Goal: Task Accomplishment & Management: Manage account settings

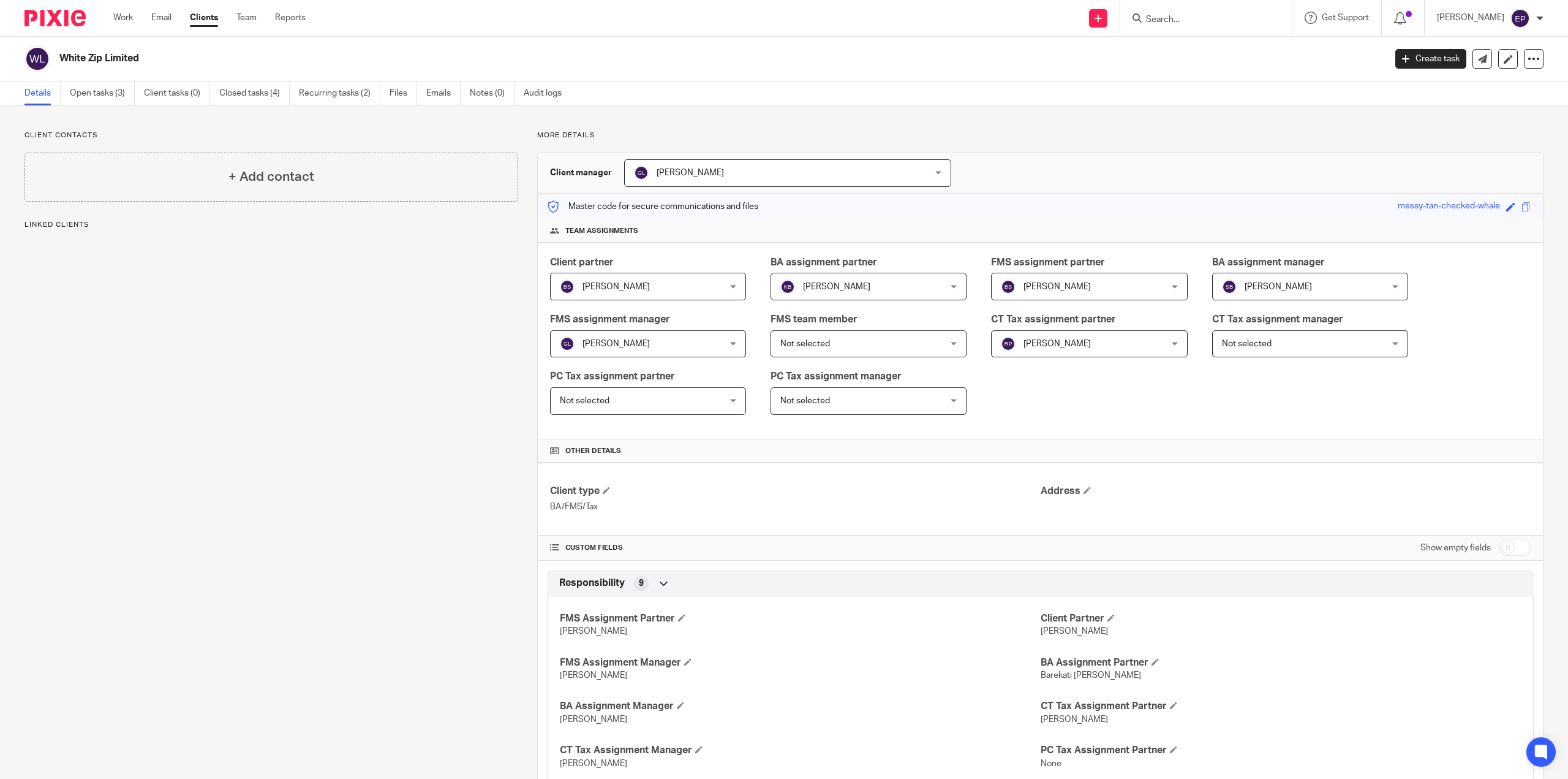
click at [105, 96] on link "Open tasks (3)" at bounding box center [102, 94] width 65 height 24
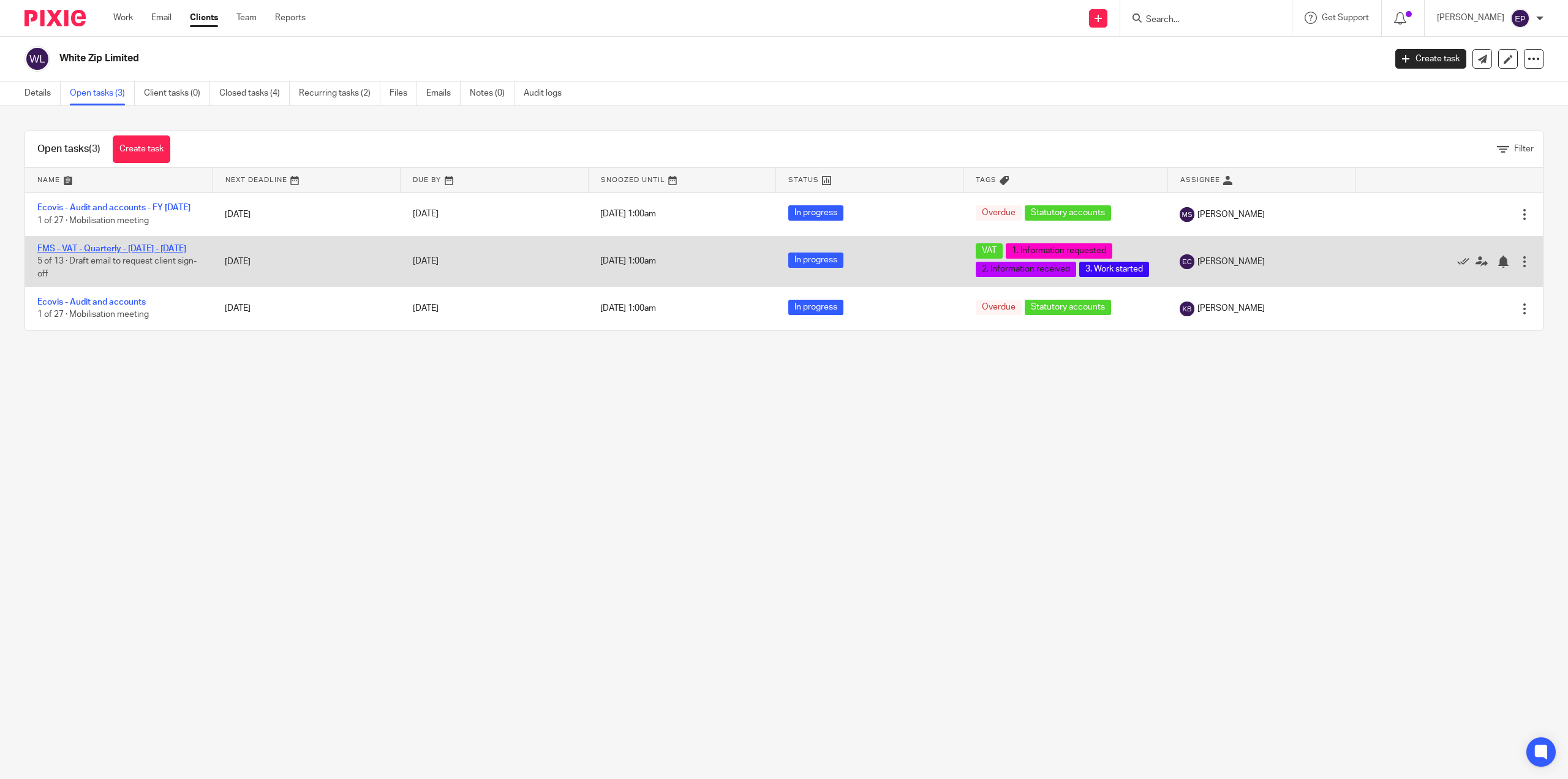
click at [167, 253] on link "FMS - VAT - Quarterly - [DATE] - [DATE]" at bounding box center [112, 249] width 149 height 9
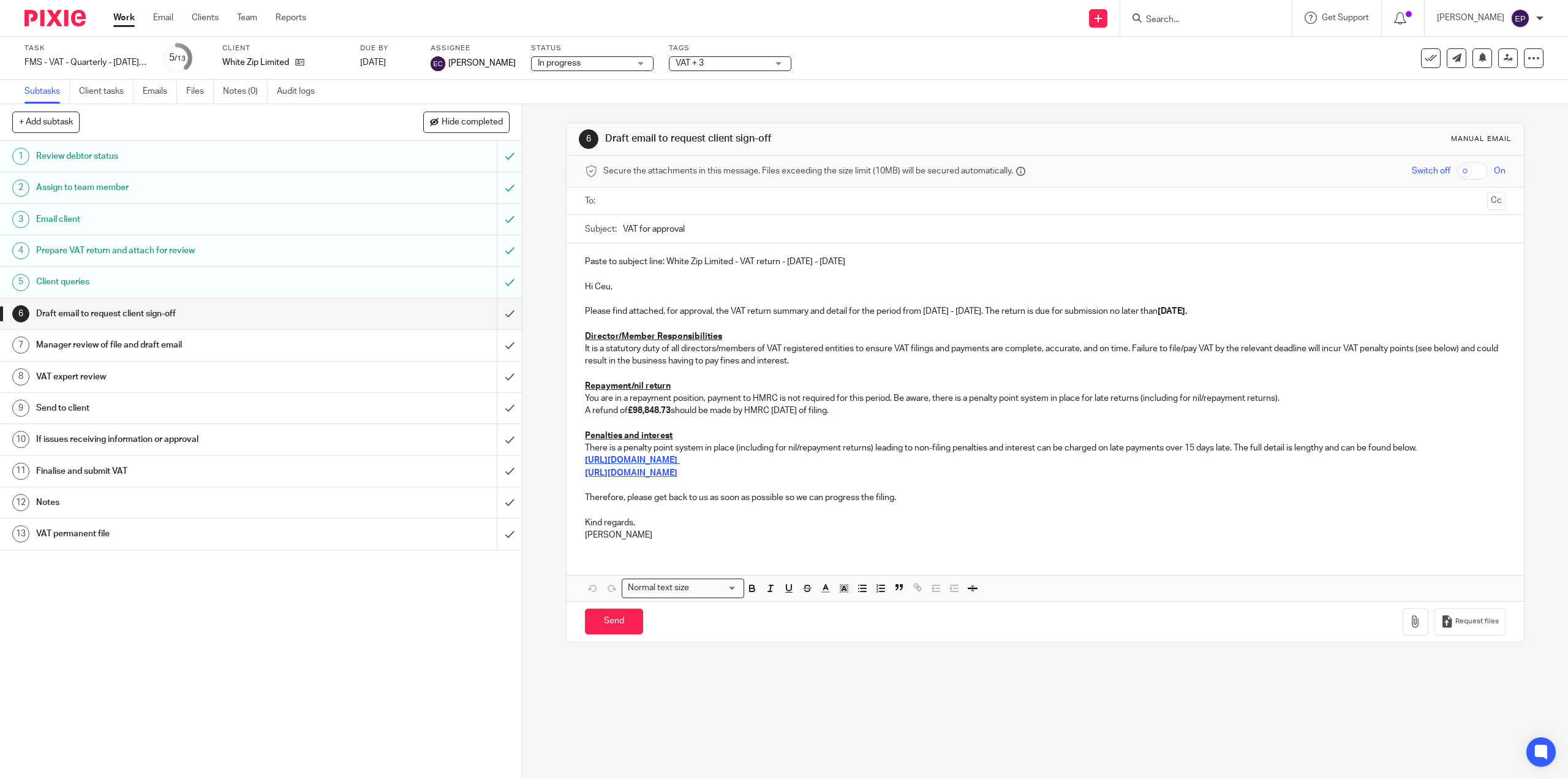
click at [725, 62] on span "VAT + 3" at bounding box center [721, 63] width 92 height 13
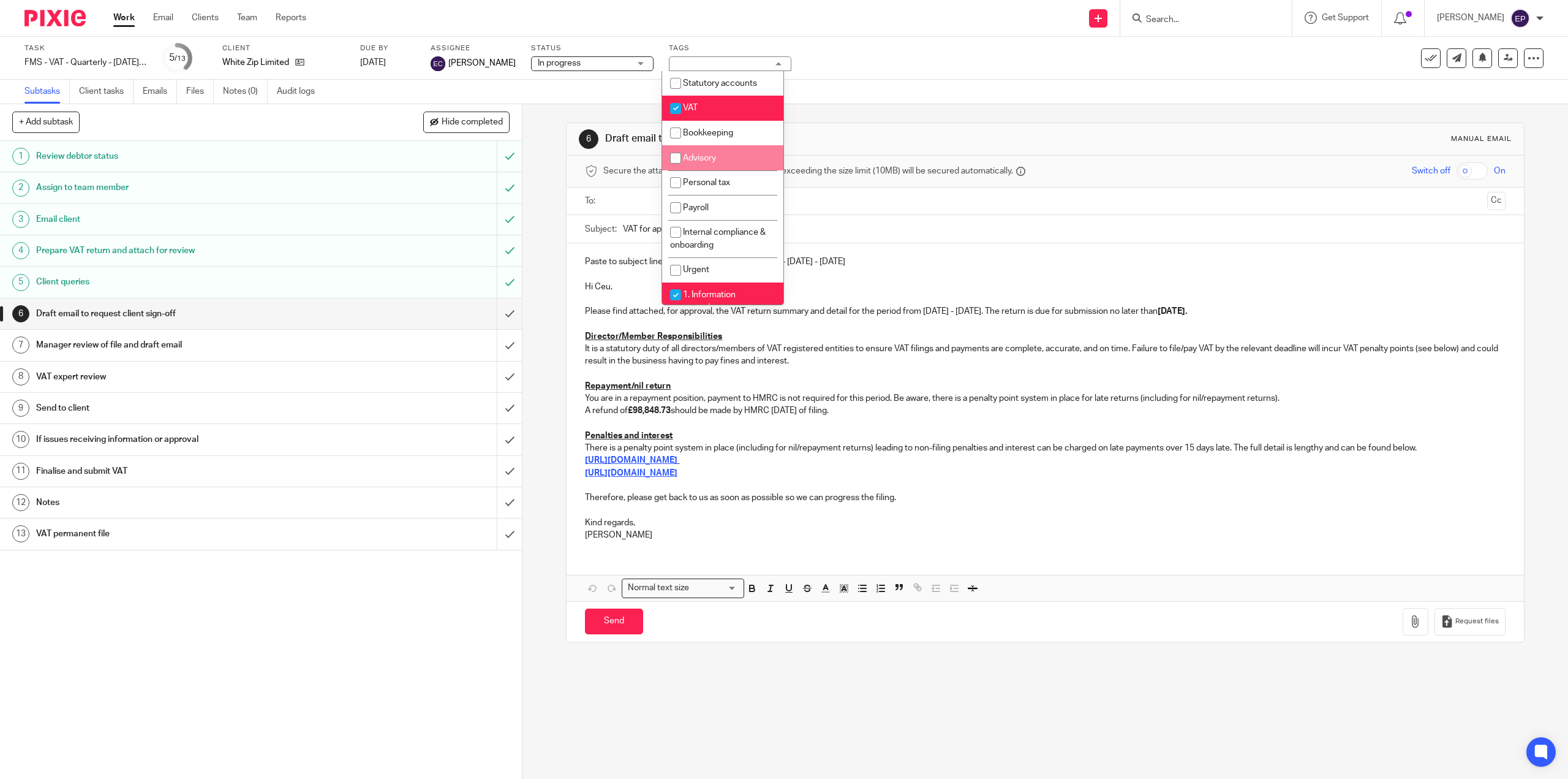
scroll to position [184, 0]
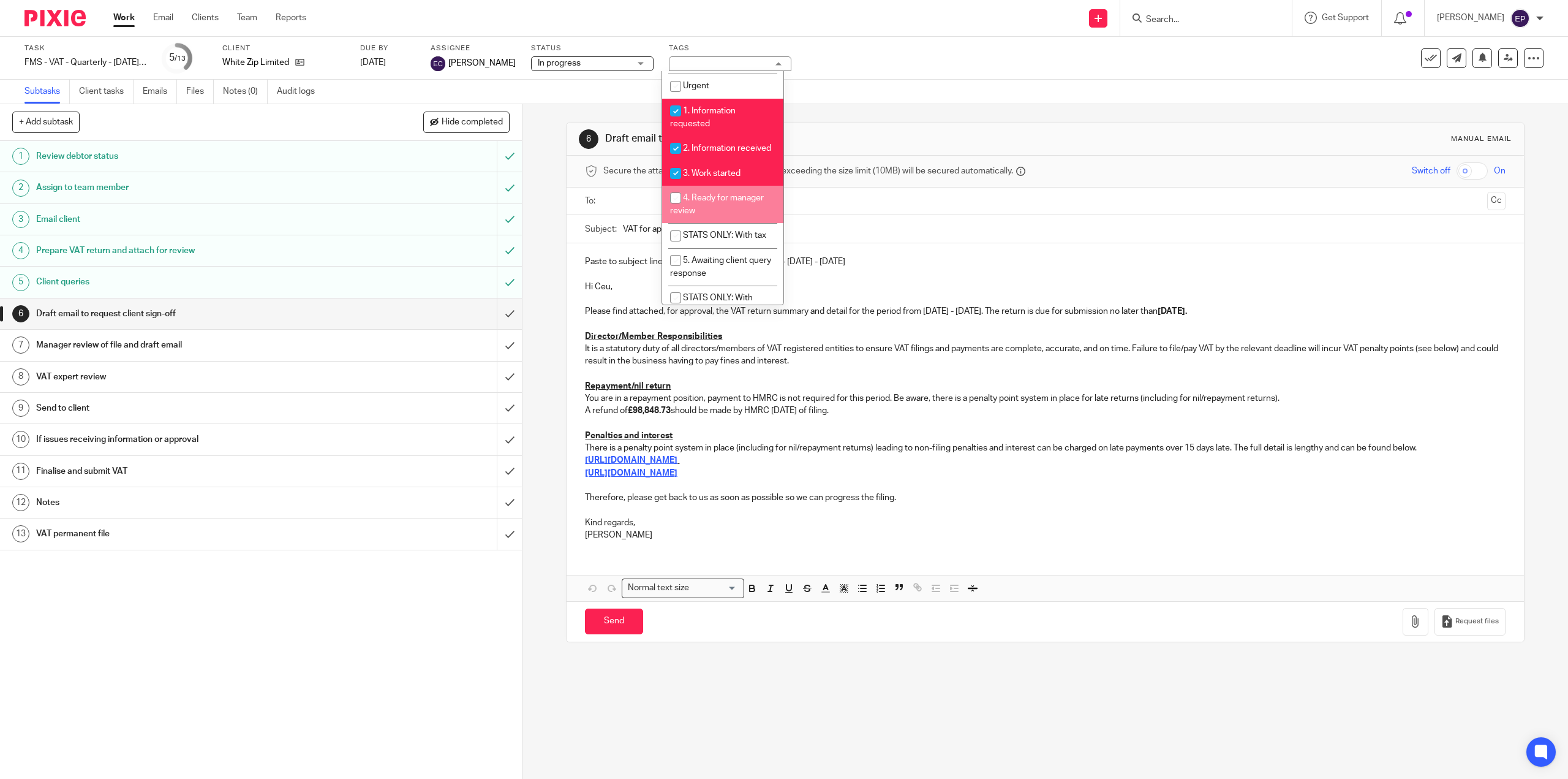
click at [918, 109] on div "6 Draft email to request client sign-off Manual email Secure the attachments in…" at bounding box center [1045, 383] width 958 height 556
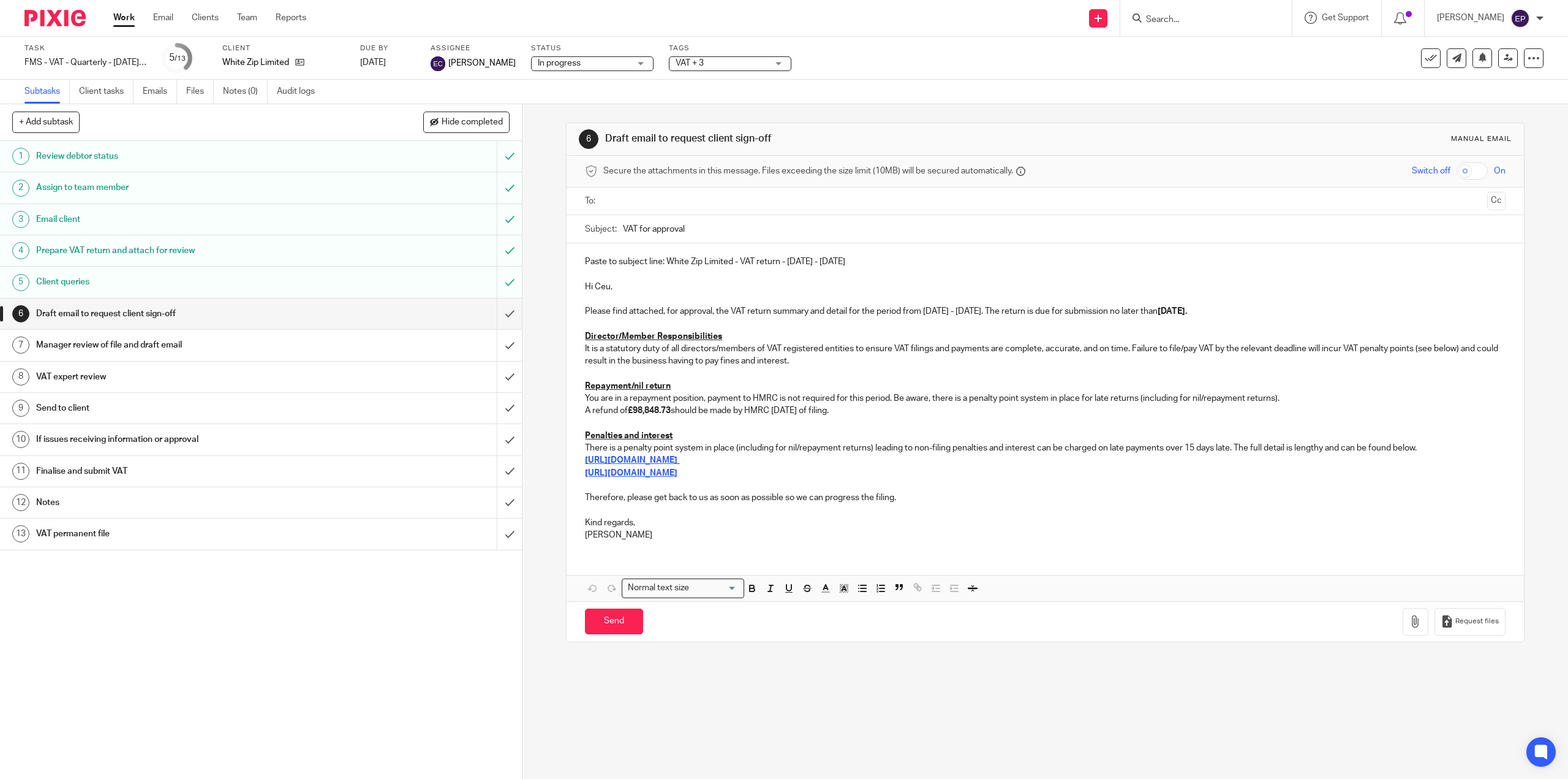
click at [1219, 19] on input "Search" at bounding box center [1200, 20] width 110 height 11
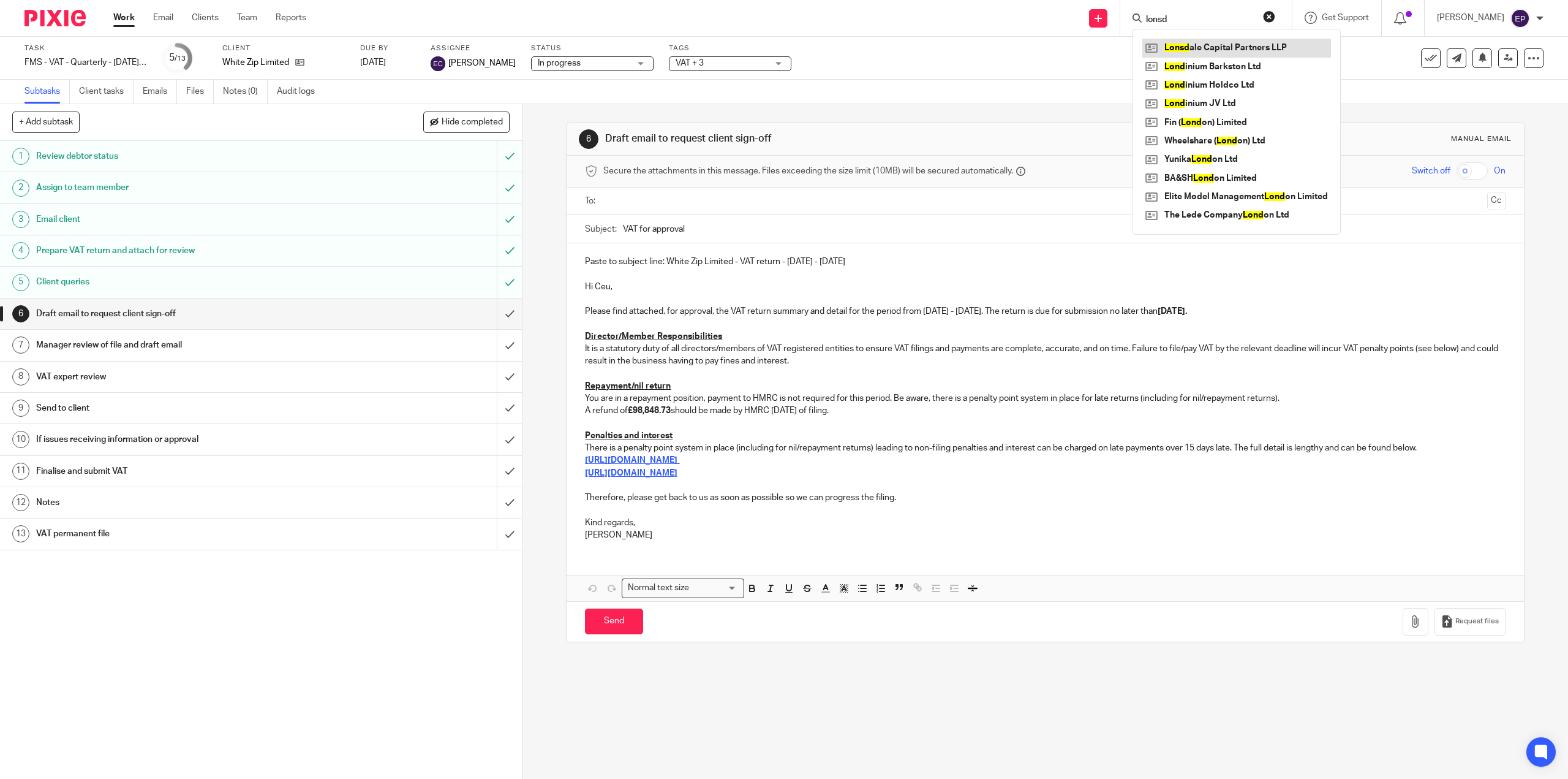
type input "lonsd"
click at [1225, 48] on link at bounding box center [1237, 48] width 189 height 19
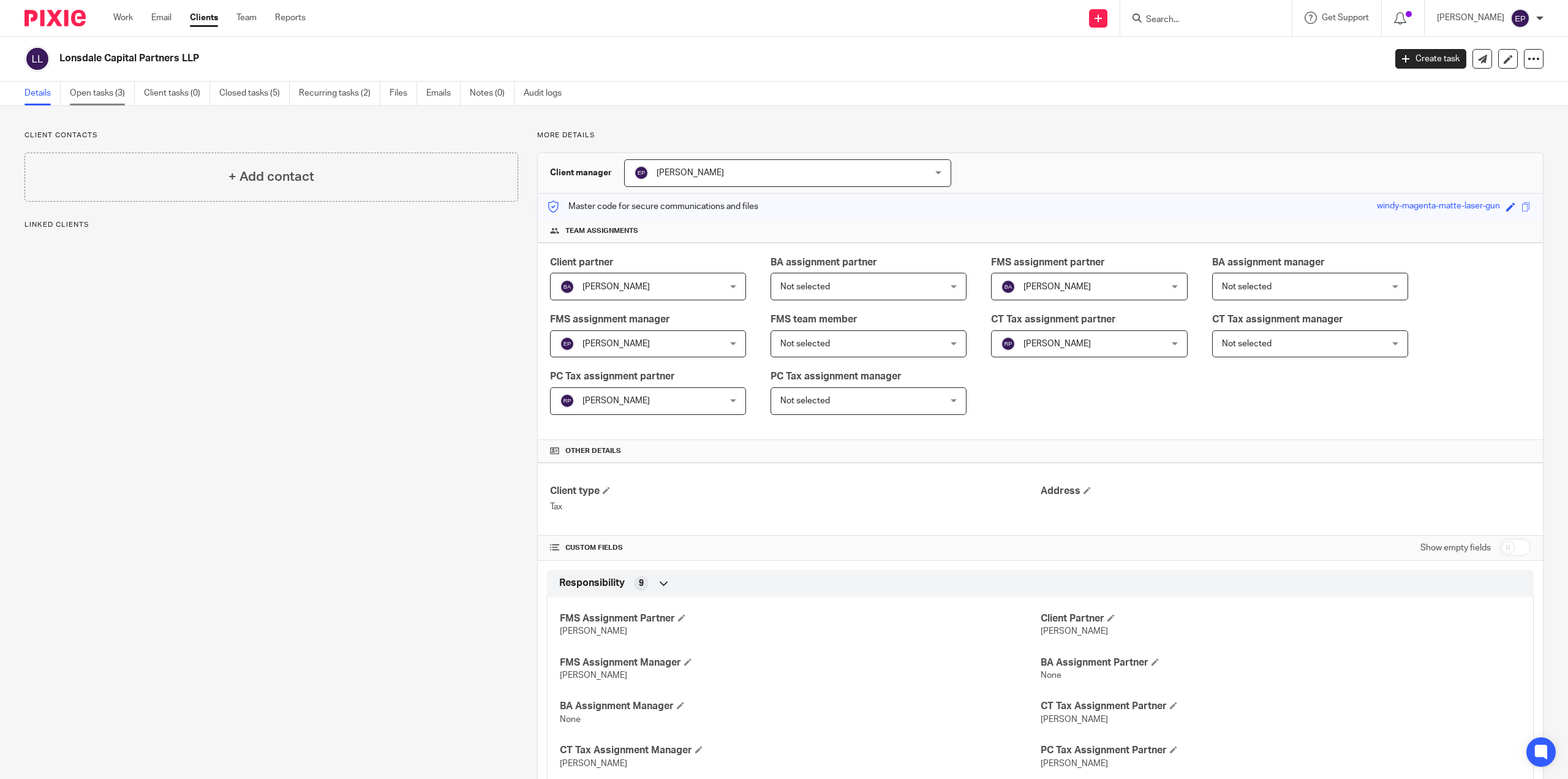
click at [105, 99] on link "Open tasks (3)" at bounding box center [102, 94] width 65 height 24
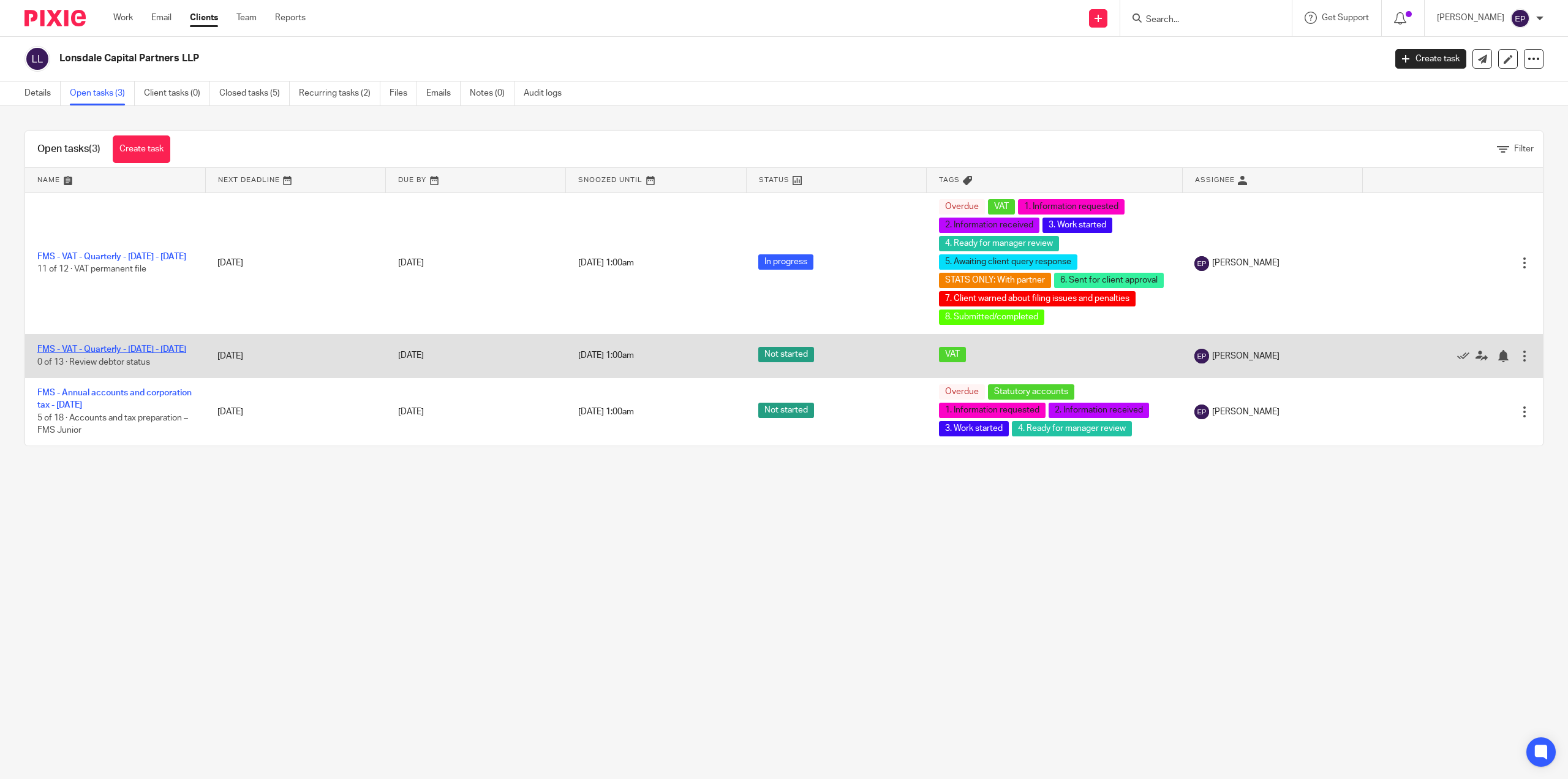
click at [152, 345] on link "FMS - VAT - Quarterly - [DATE] - [DATE]" at bounding box center [112, 349] width 149 height 9
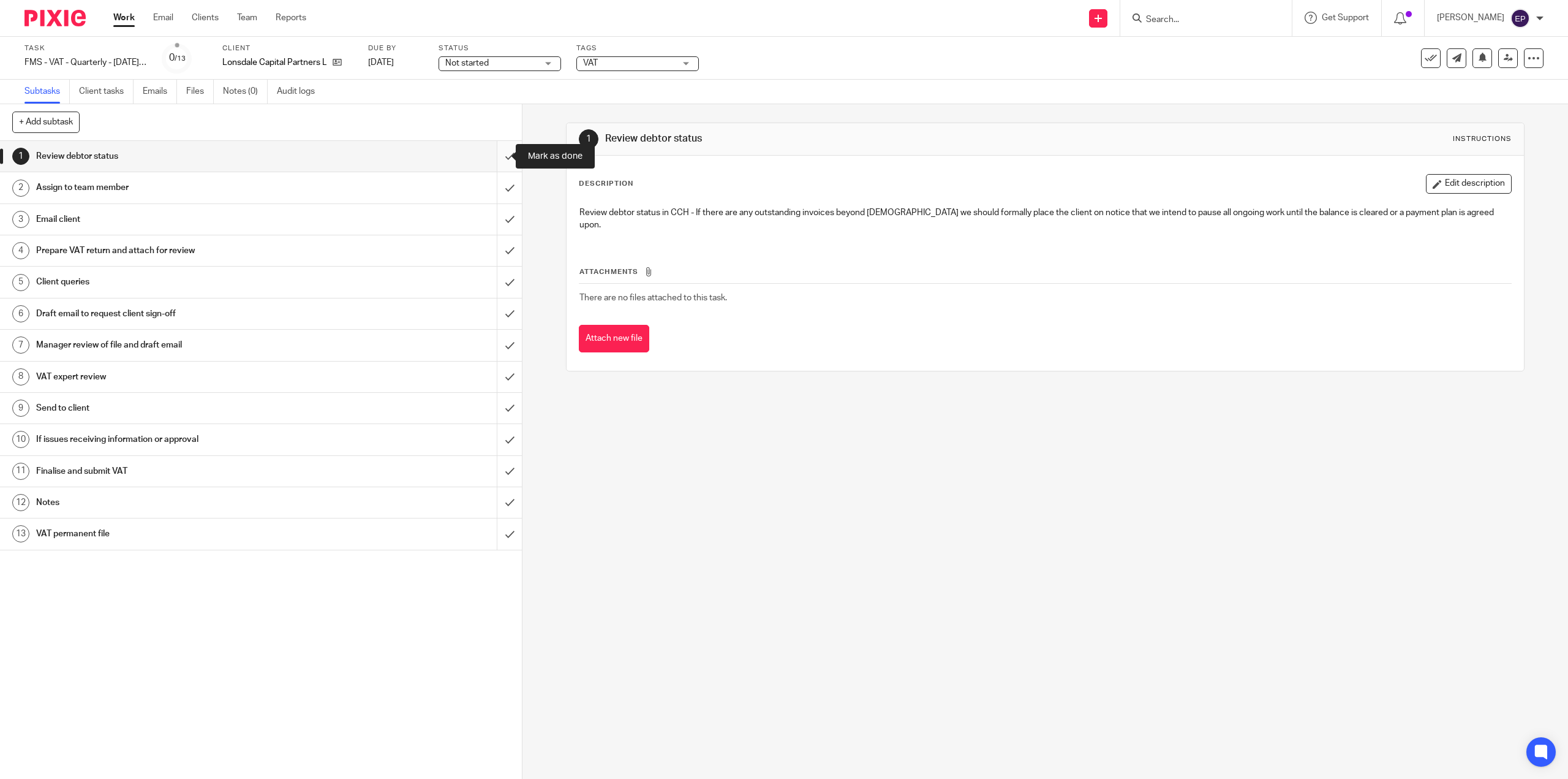
click at [500, 160] on input "submit" at bounding box center [261, 156] width 522 height 31
click at [500, 186] on input "submit" at bounding box center [261, 188] width 522 height 31
click at [500, 222] on input "submit" at bounding box center [261, 220] width 522 height 31
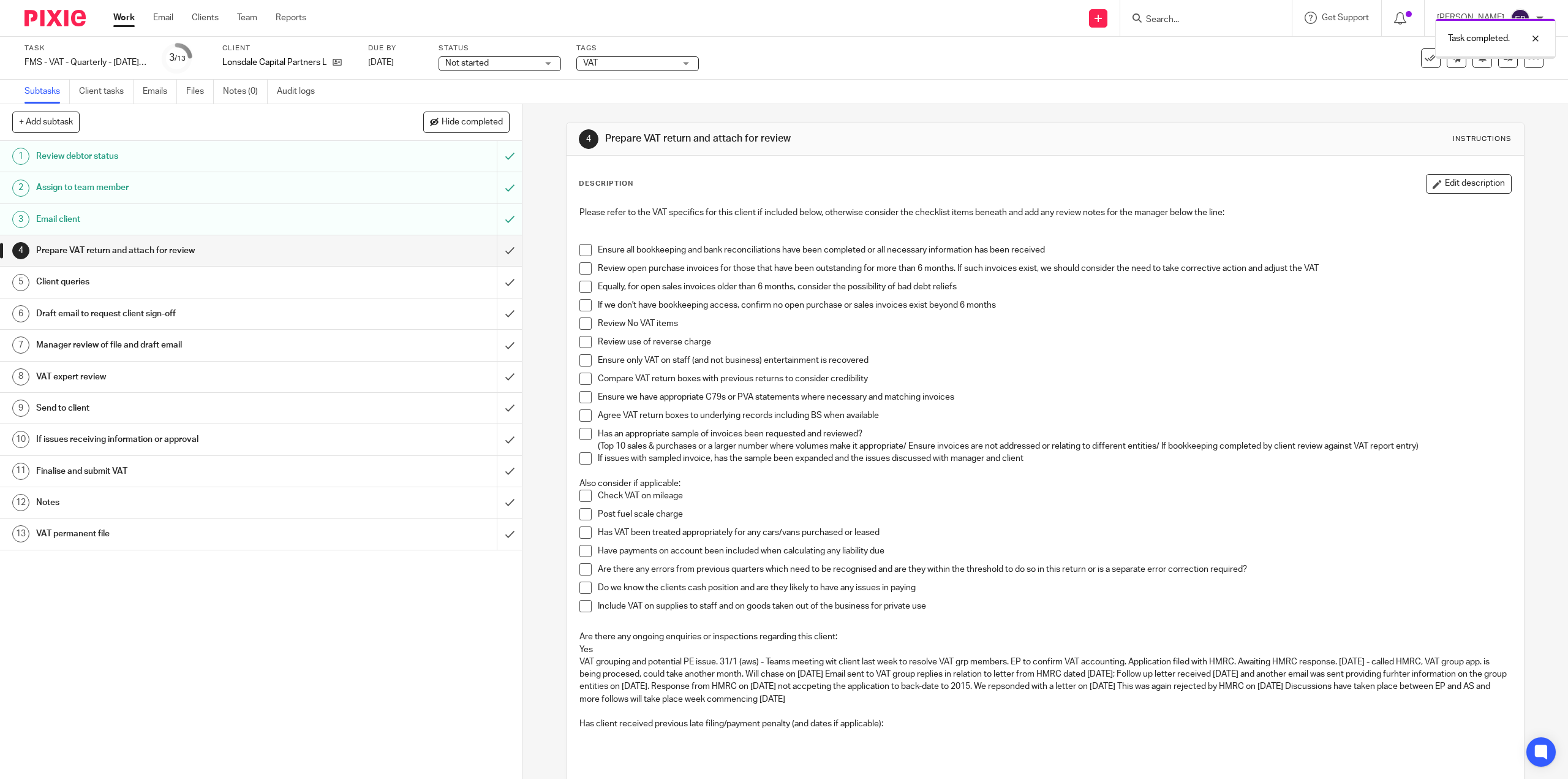
click at [680, 67] on div "VAT" at bounding box center [638, 64] width 122 height 15
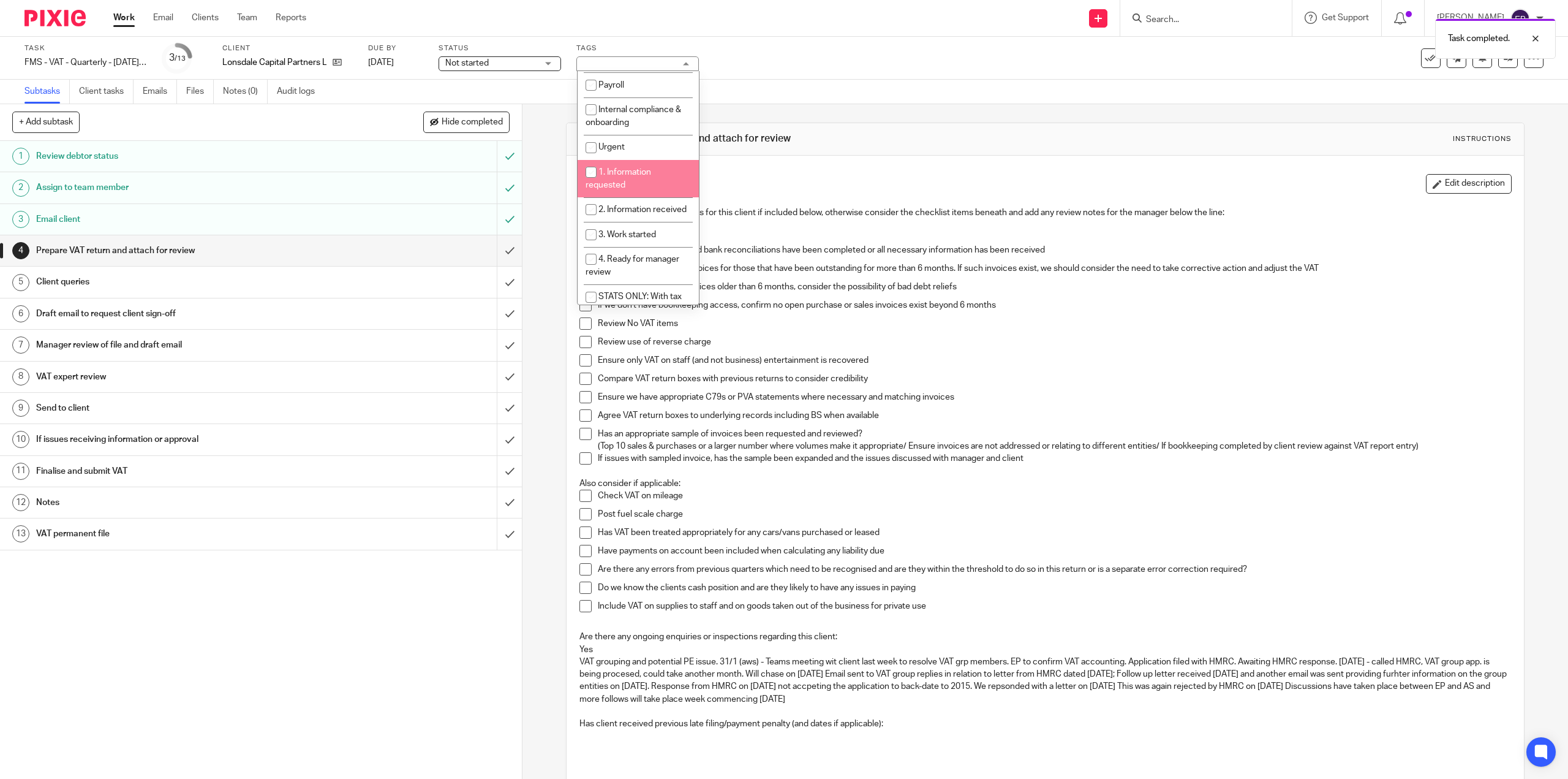
click at [656, 175] on li "1. Information requested" at bounding box center [638, 178] width 121 height 37
checkbox input "true"
click at [652, 212] on li "2. Information received" at bounding box center [638, 210] width 121 height 25
checkbox input "true"
click at [656, 239] on span "3. Work started" at bounding box center [627, 234] width 58 height 9
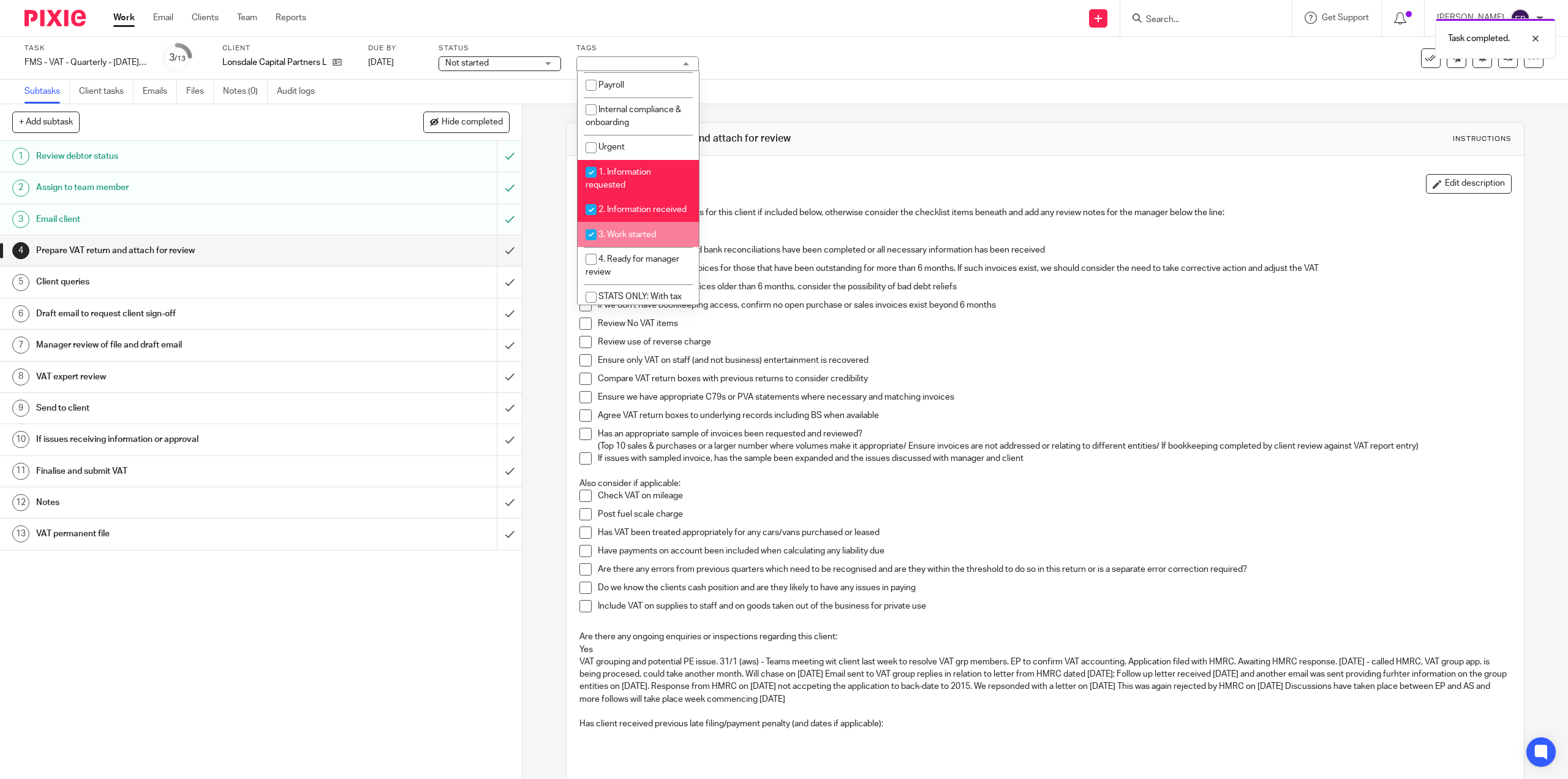
checkbox input "true"
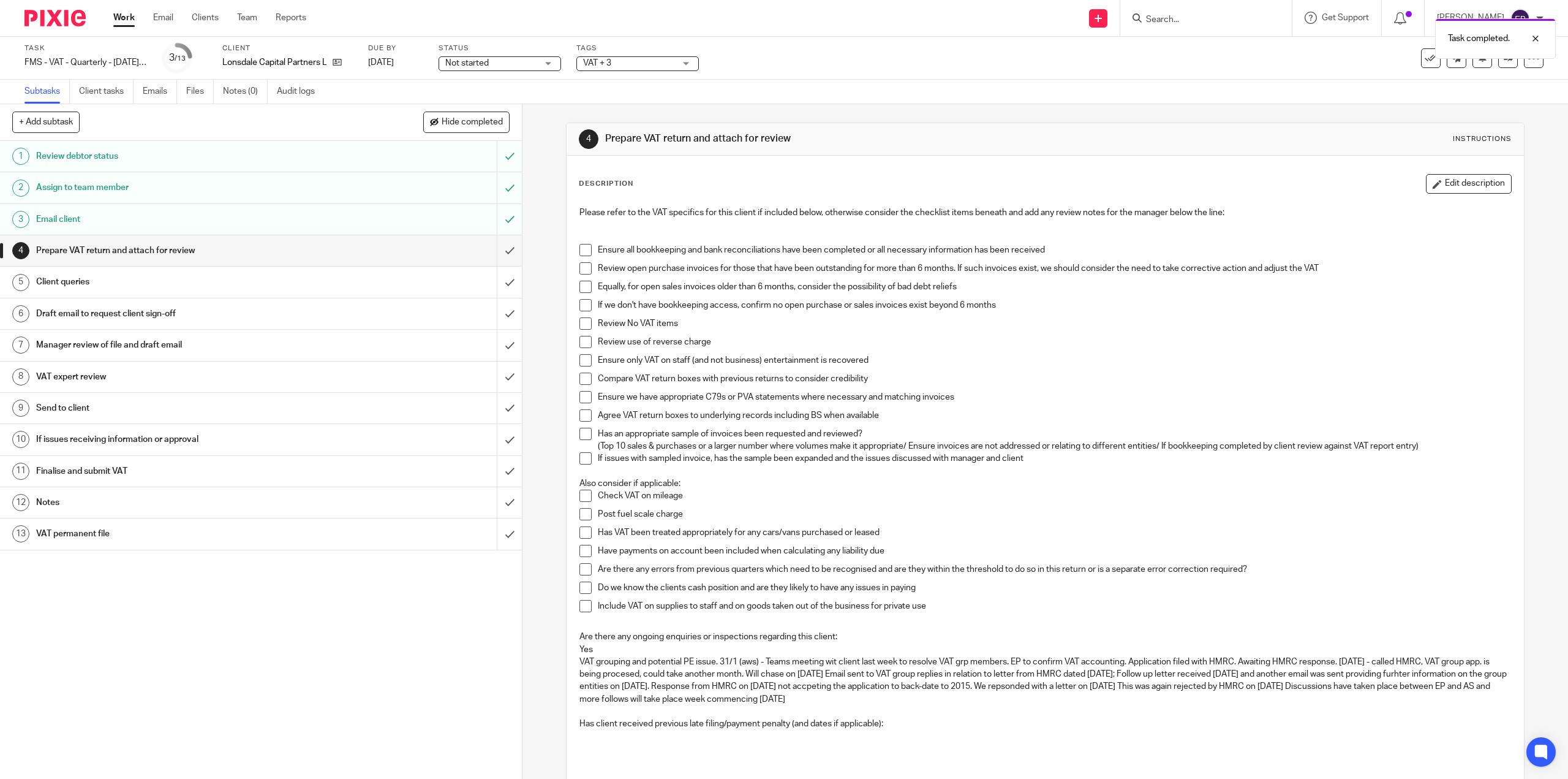
click at [904, 127] on div "4 Prepare VAT return and attach for review Instructions" at bounding box center [1045, 139] width 957 height 33
